Goal: Navigation & Orientation: Find specific page/section

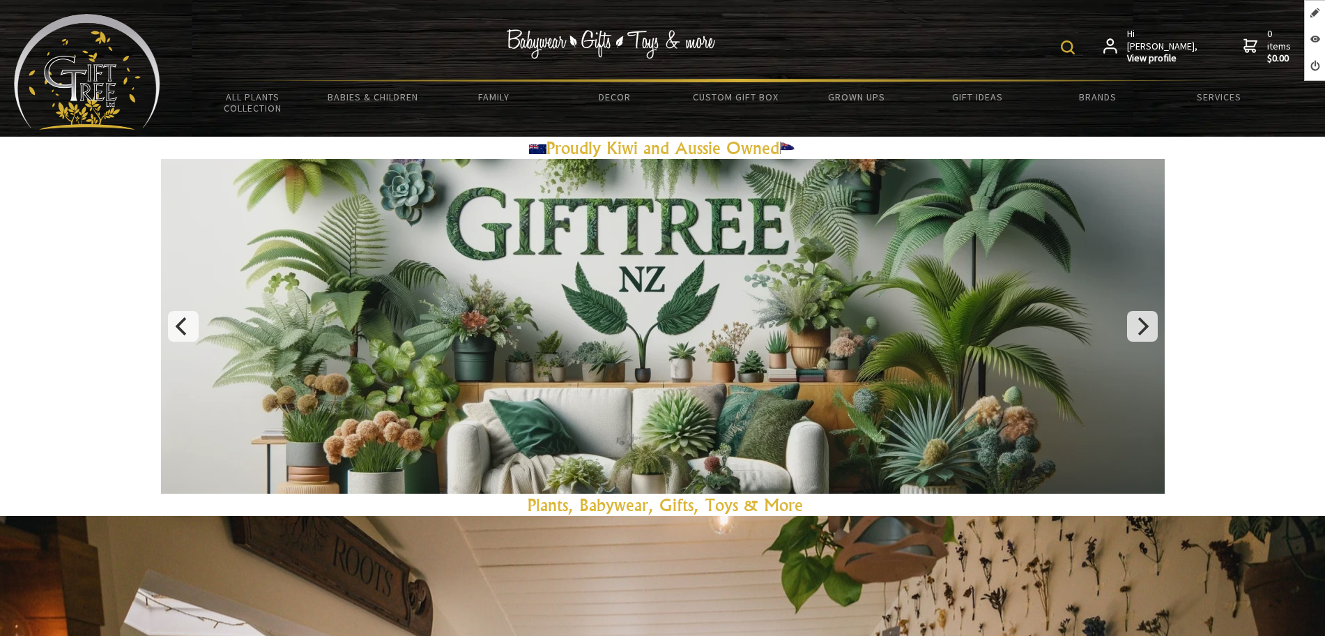
scroll to position [87, 0]
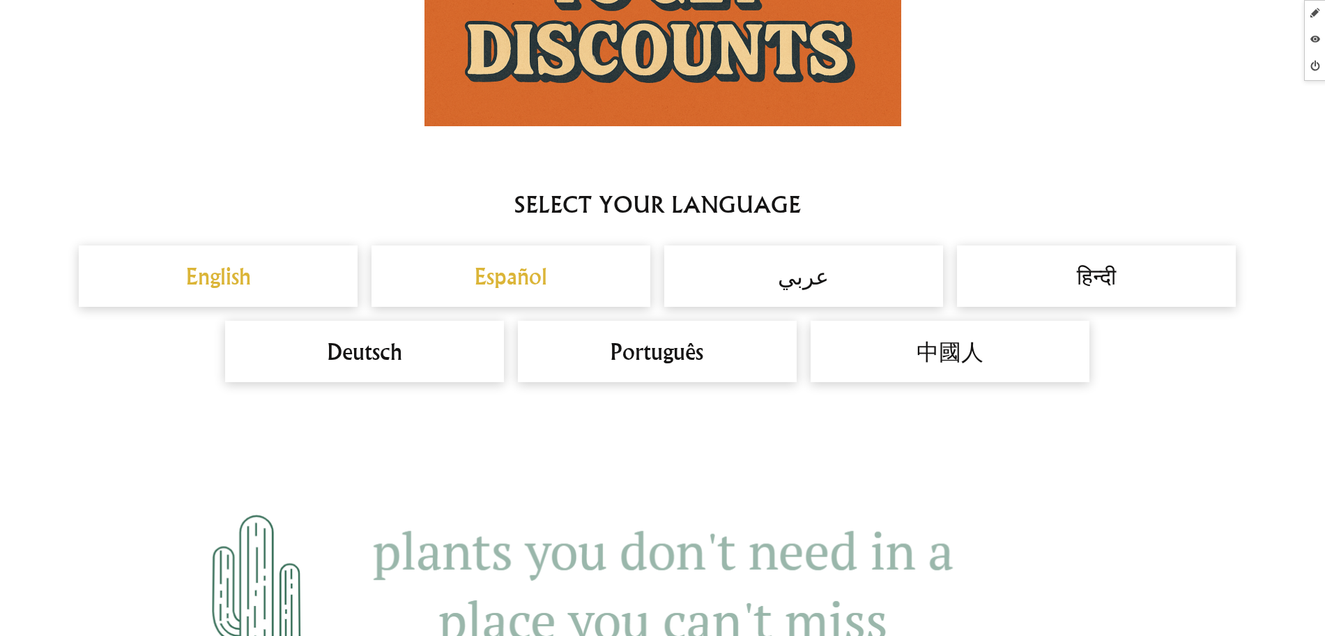
scroll to position [1307, 0]
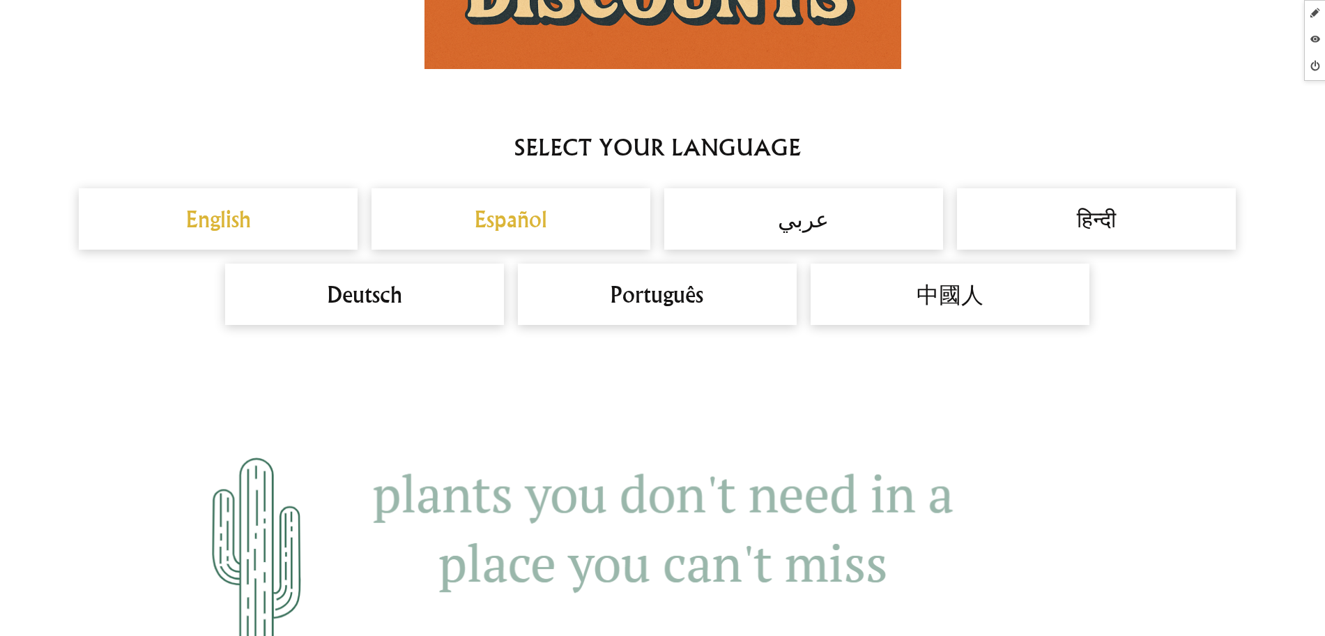
click at [480, 215] on h2 "Español" at bounding box center [510, 218] width 251 height 33
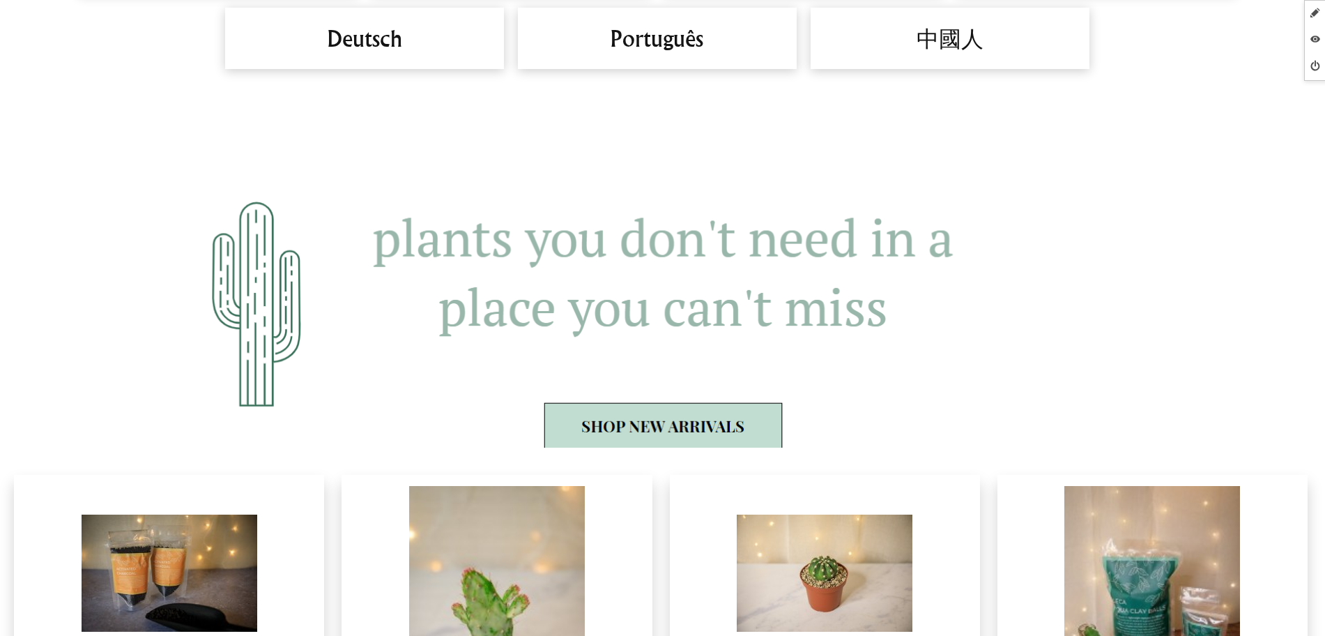
scroll to position [1045, 0]
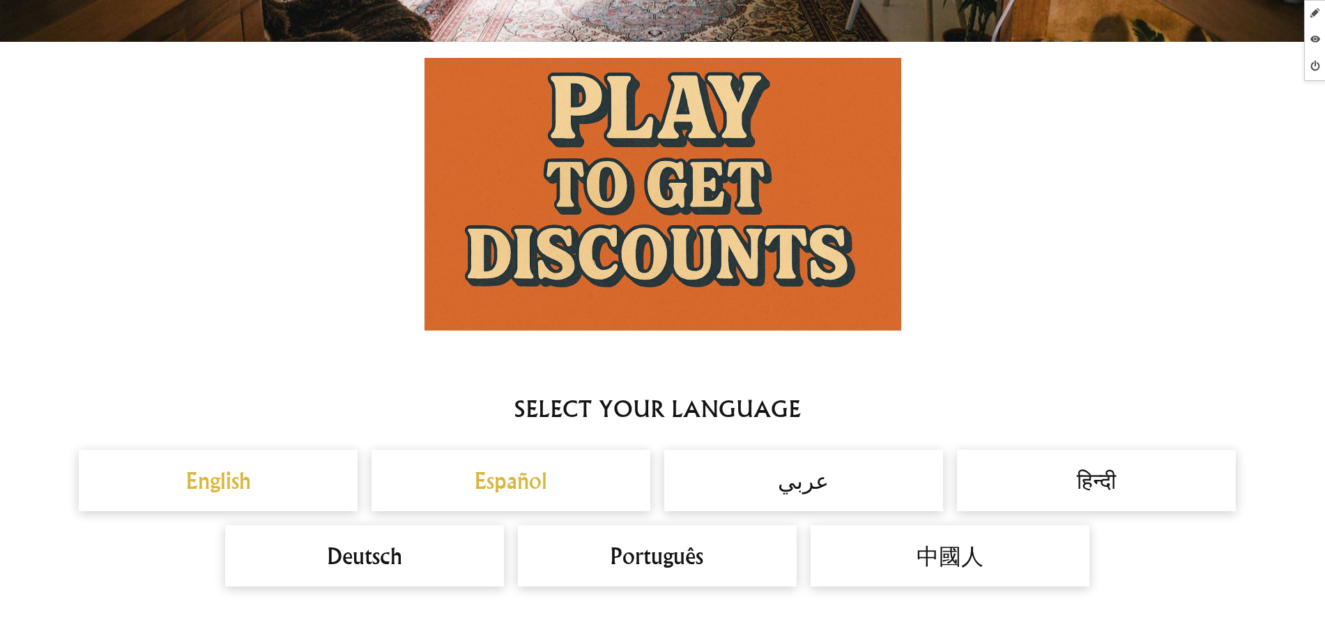
click at [459, 477] on h2 "Español" at bounding box center [510, 479] width 251 height 33
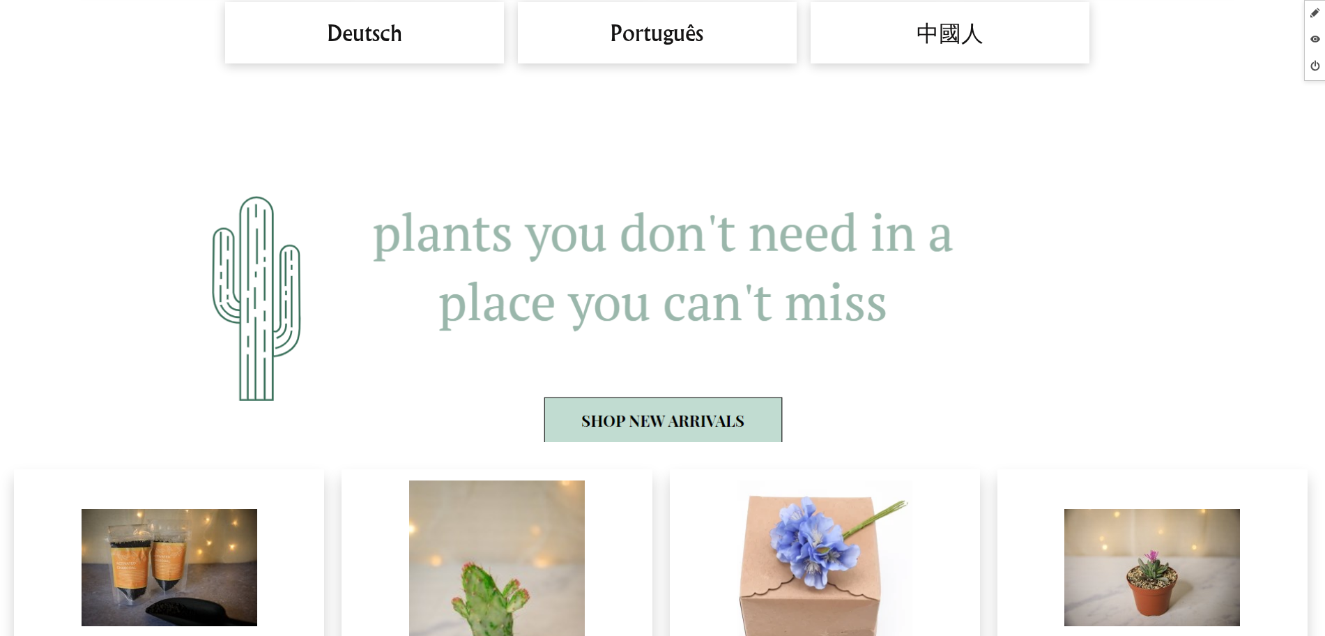
scroll to position [1045, 0]
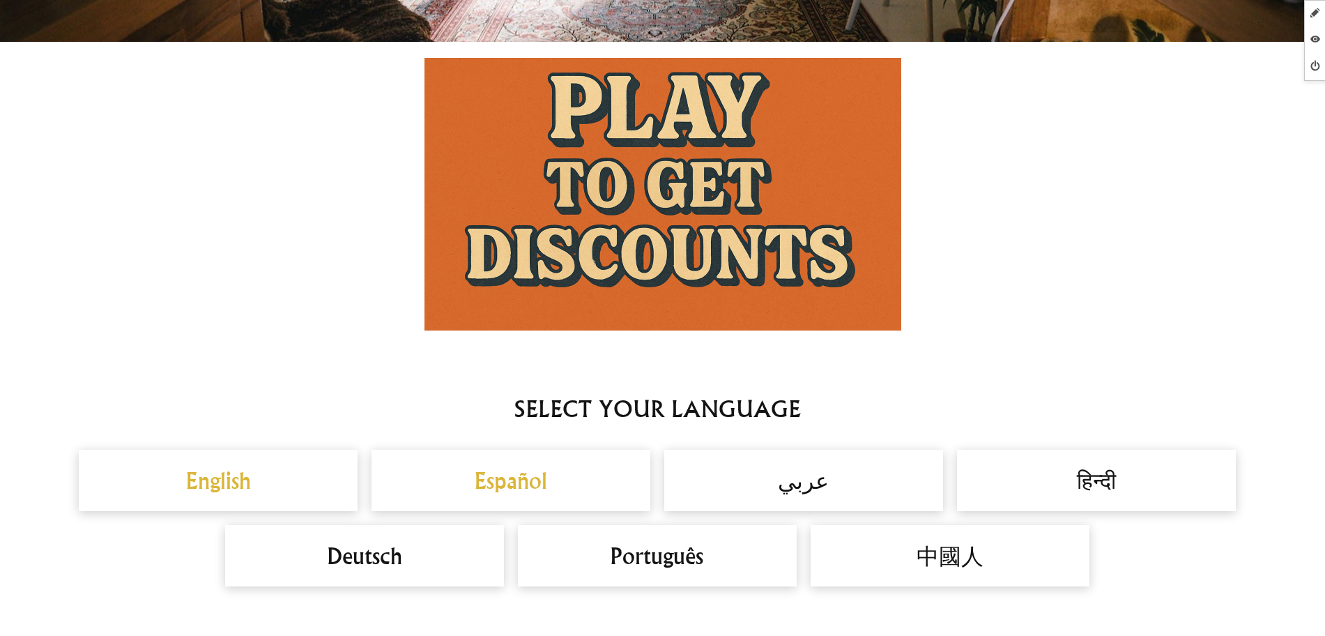
drag, startPoint x: 501, startPoint y: 456, endPoint x: 495, endPoint y: 468, distance: 13.7
click at [498, 464] on div "Español" at bounding box center [510, 479] width 279 height 61
click at [495, 473] on h2 "Español" at bounding box center [510, 479] width 251 height 33
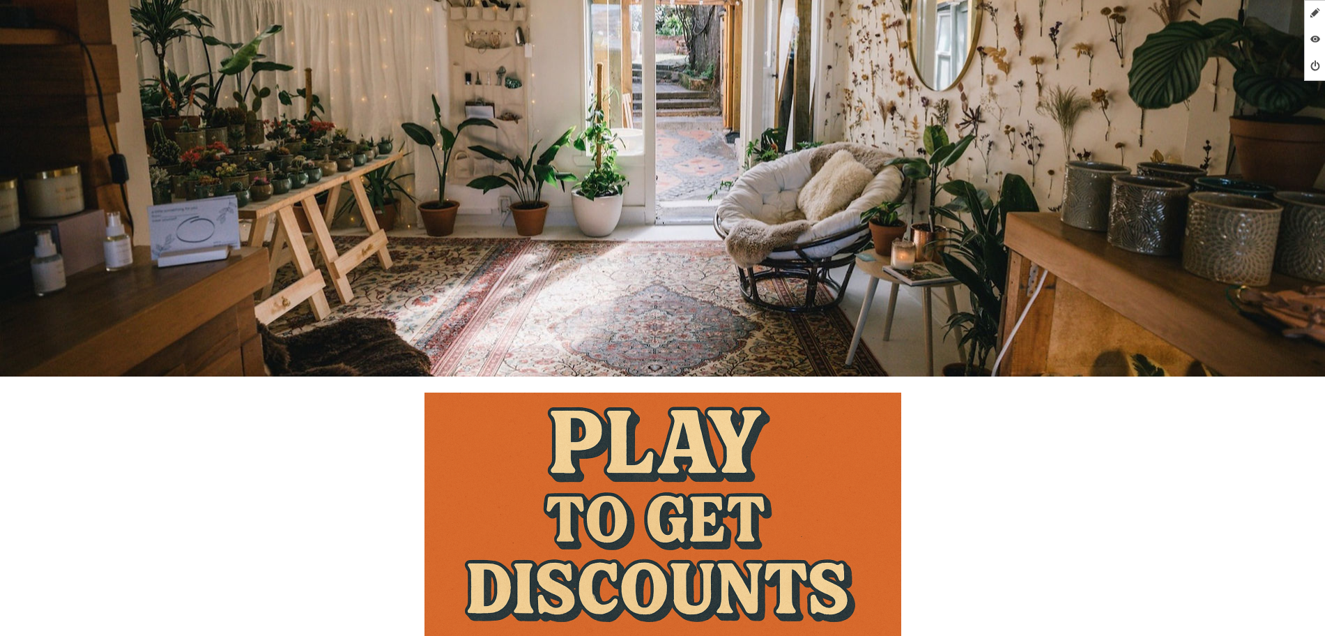
scroll to position [610, 0]
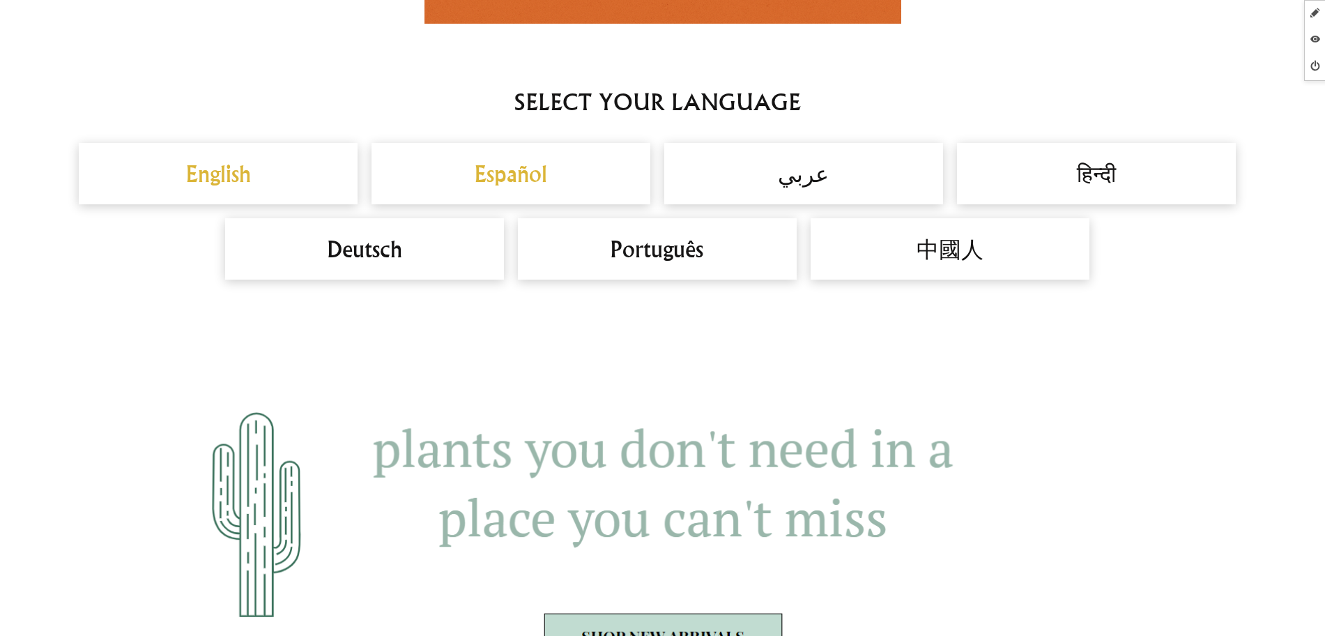
scroll to position [1307, 0]
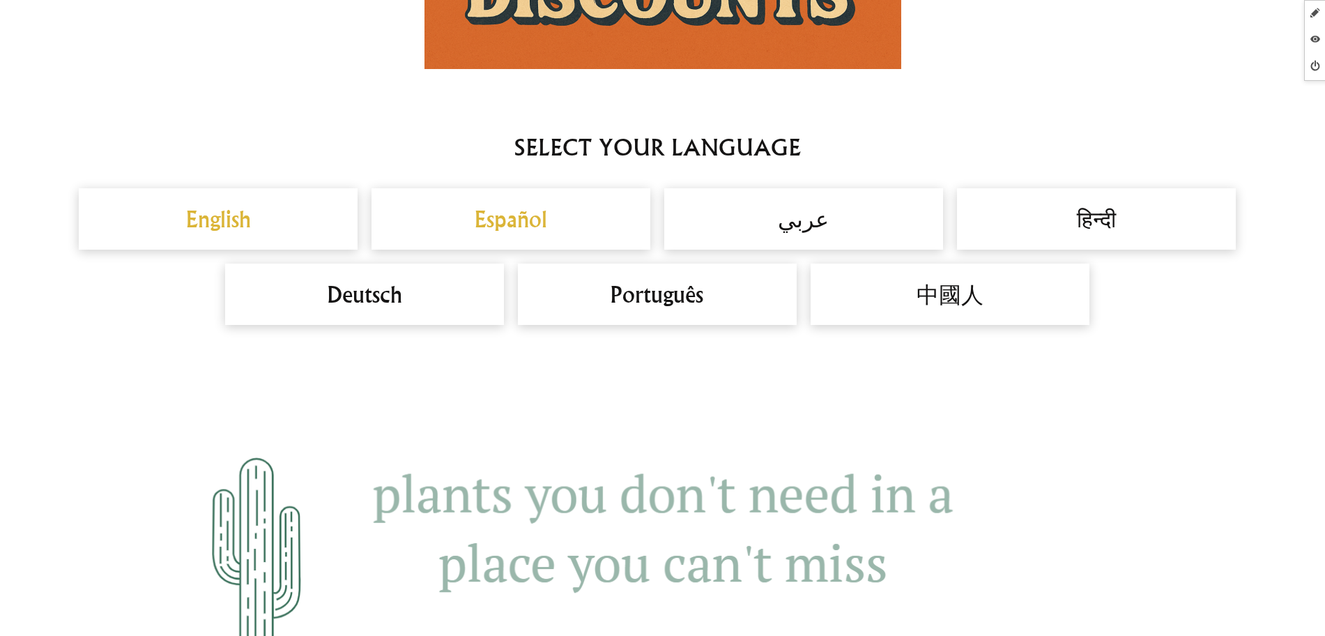
click at [240, 222] on h2 "English" at bounding box center [218, 218] width 251 height 33
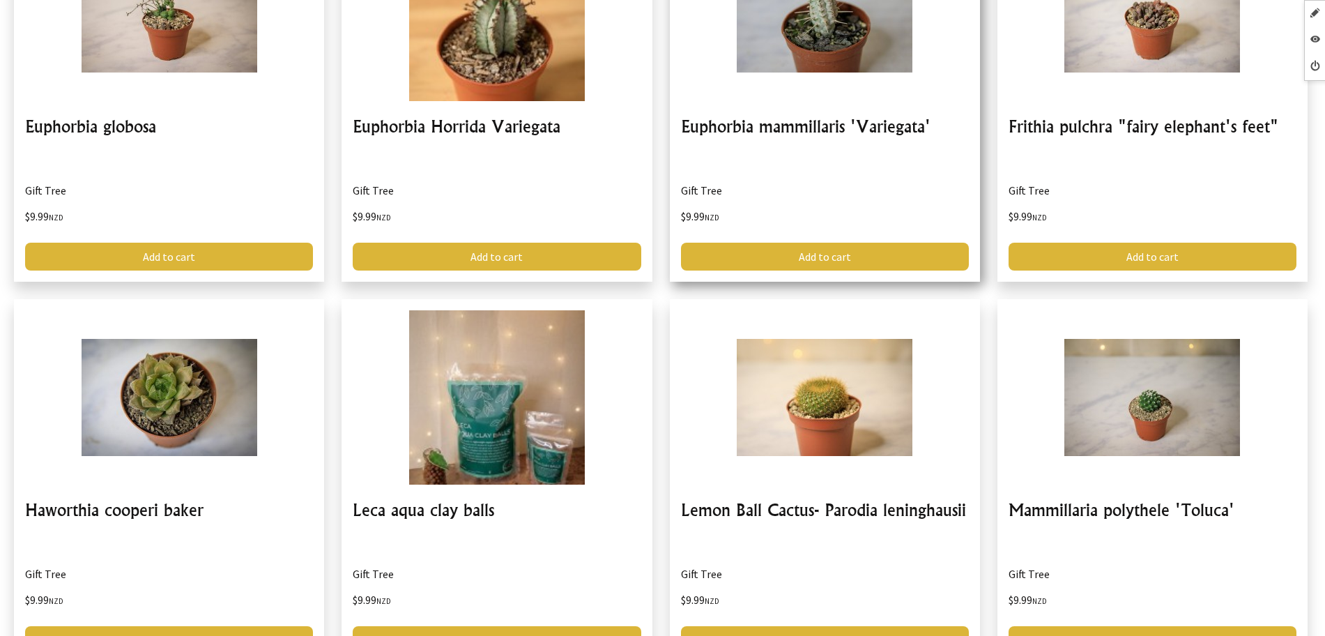
scroll to position [3397, 0]
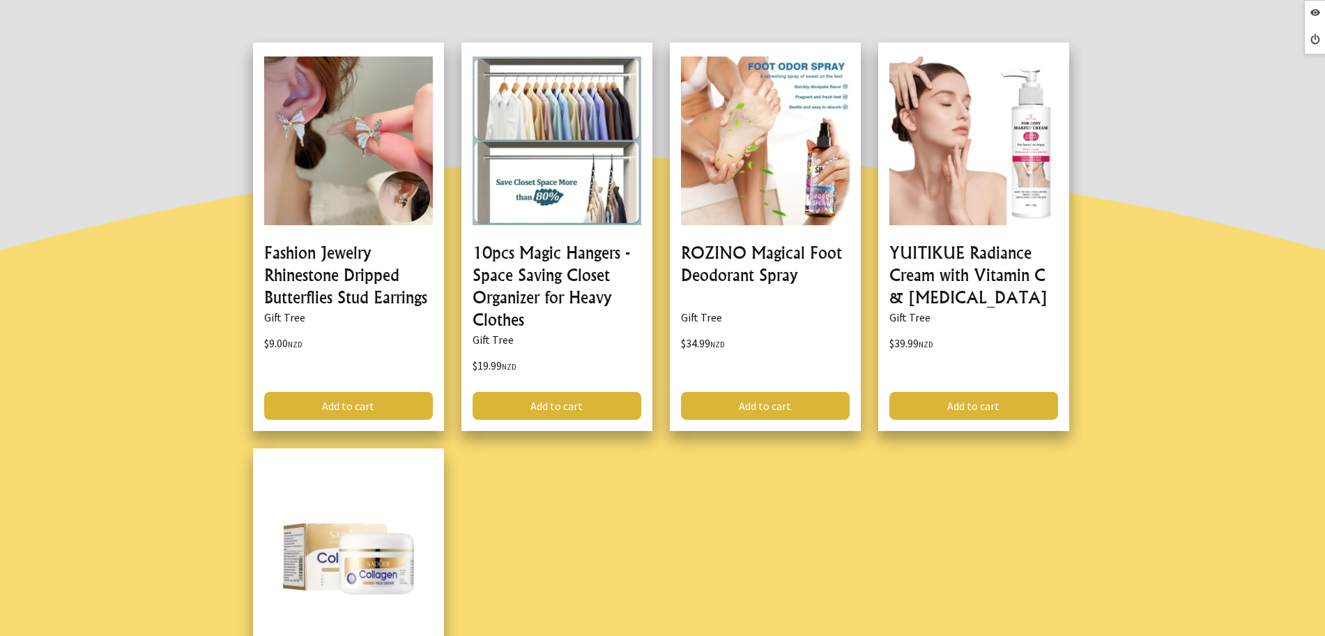
scroll to position [174, 0]
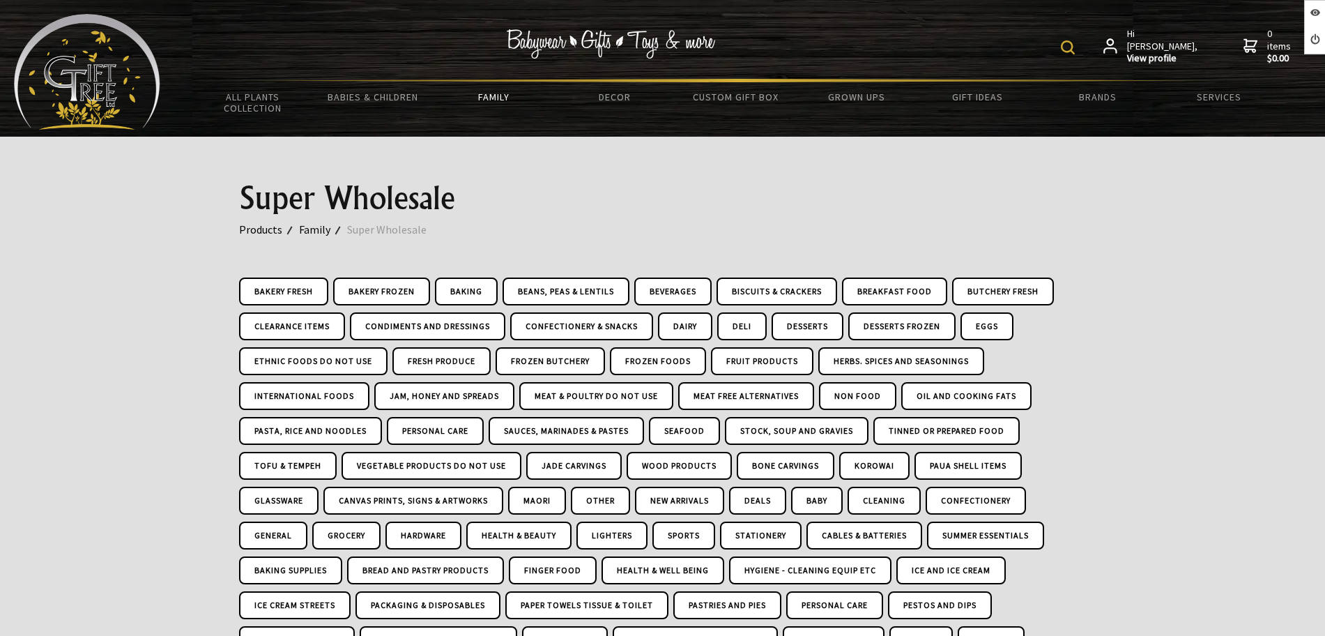
scroll to position [697, 0]
